Goal: Information Seeking & Learning: Learn about a topic

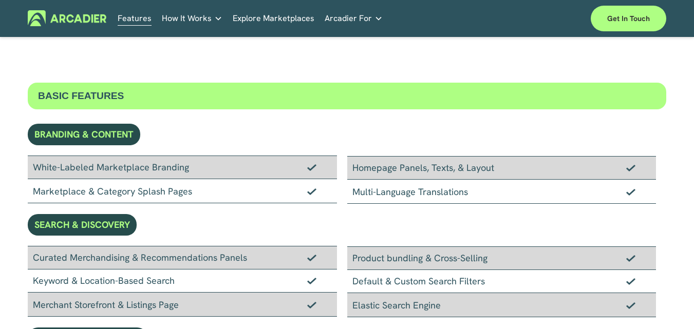
click at [259, 16] on link "Explore Marketplaces" at bounding box center [274, 18] width 82 height 16
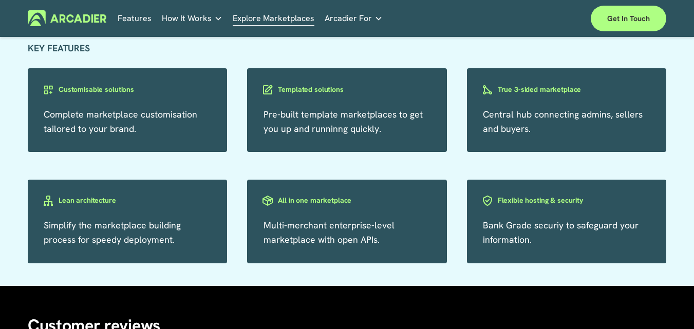
scroll to position [1606, 0]
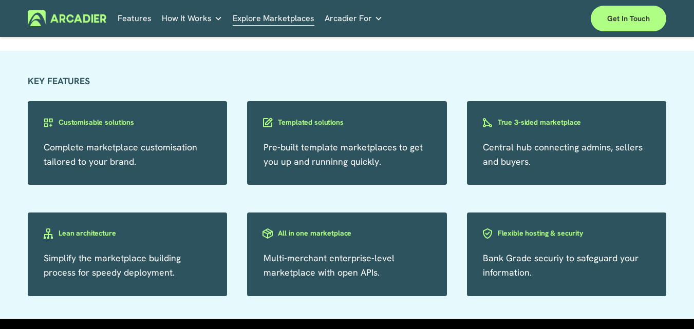
click at [517, 127] on h3 "True 3-sided marketplace" at bounding box center [540, 123] width 84 height 10
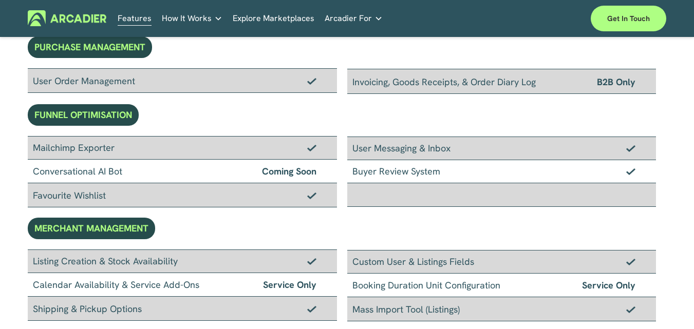
scroll to position [411, 0]
